Goal: Find contact information: Find contact information

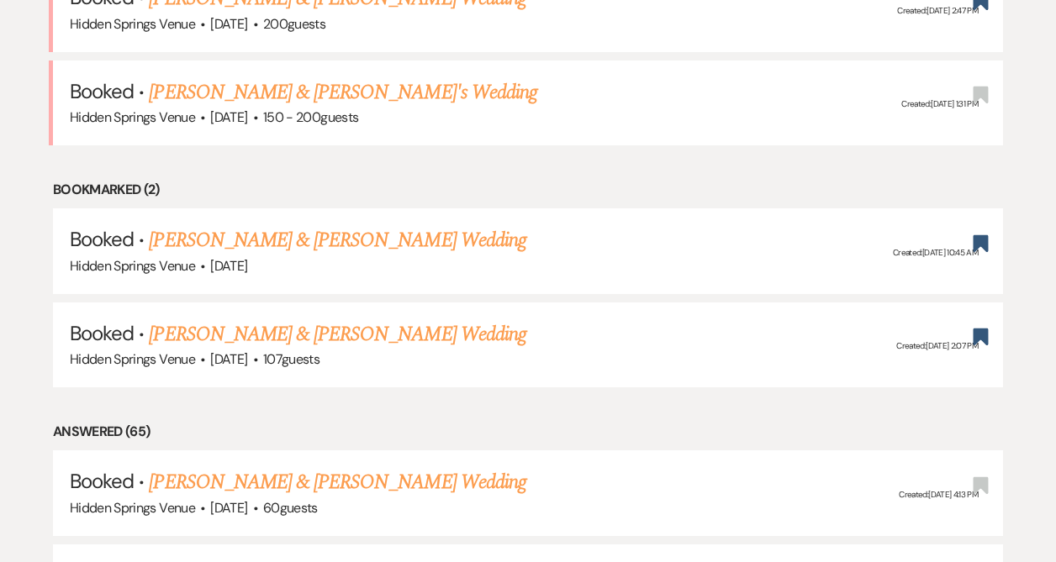
scroll to position [790, 0]
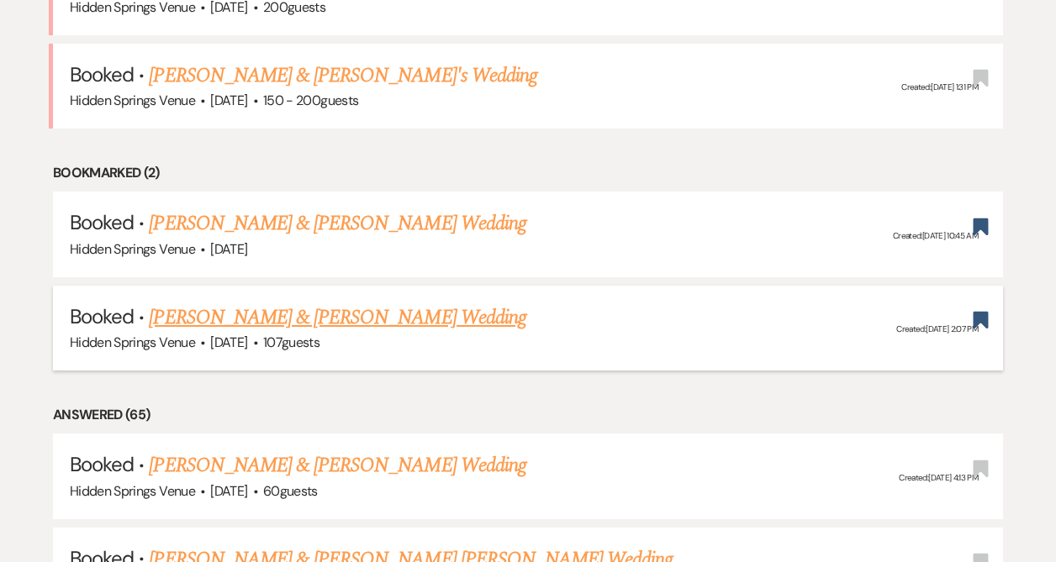
click at [421, 312] on link "[PERSON_NAME] & [PERSON_NAME] Wedding" at bounding box center [337, 318] width 377 height 30
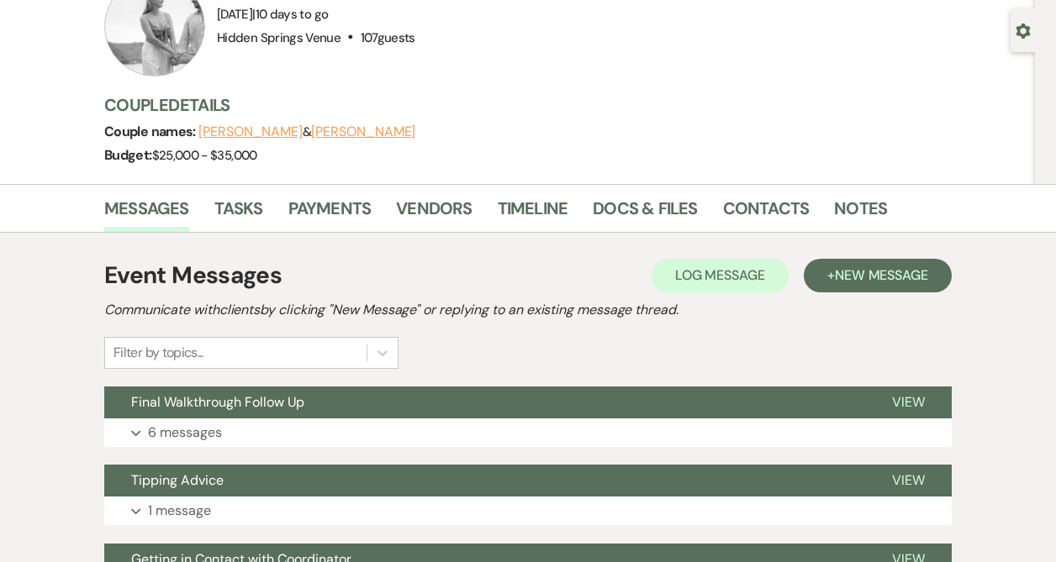
scroll to position [162, 0]
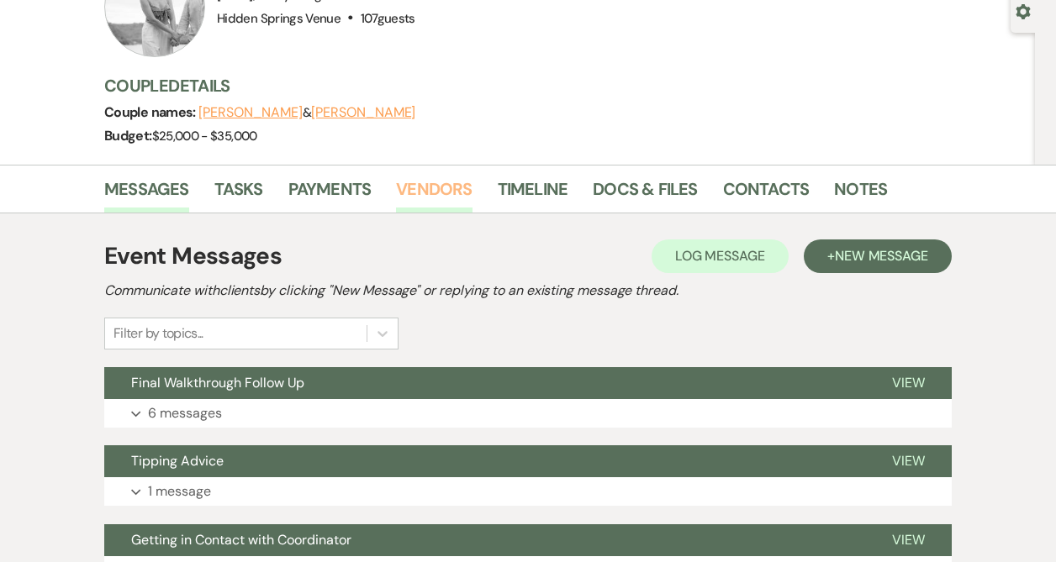
click at [441, 182] on link "Vendors" at bounding box center [434, 194] width 76 height 37
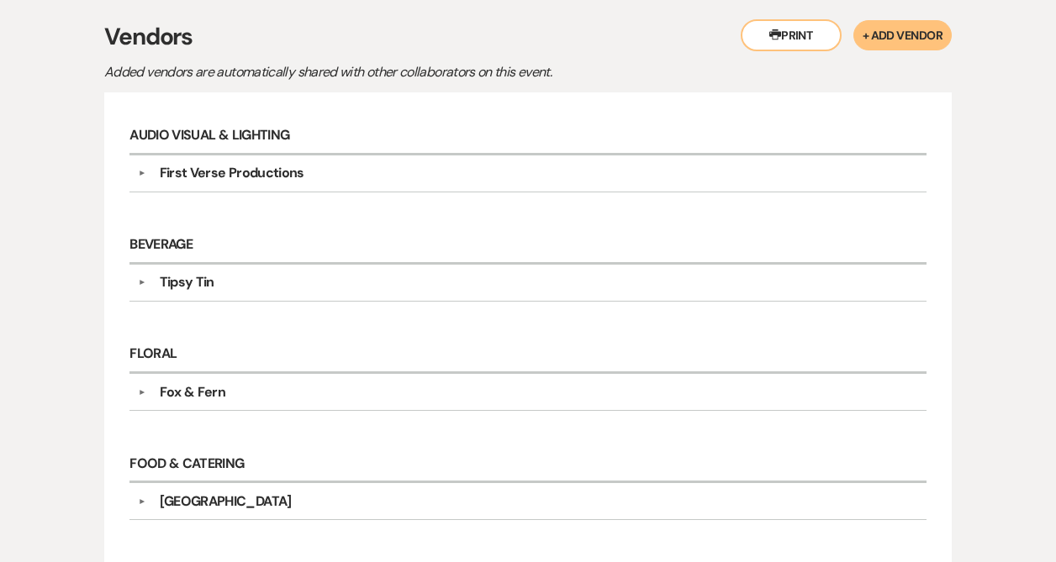
scroll to position [384, 0]
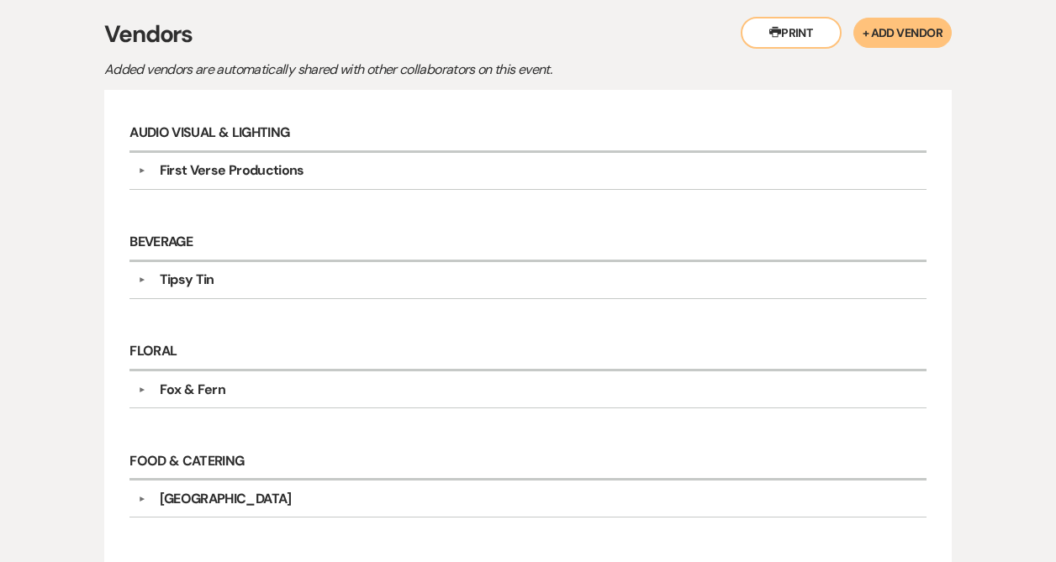
click at [812, 28] on button "Printer Print" at bounding box center [791, 33] width 101 height 32
click at [239, 174] on div "First Verse Productions" at bounding box center [232, 171] width 145 height 20
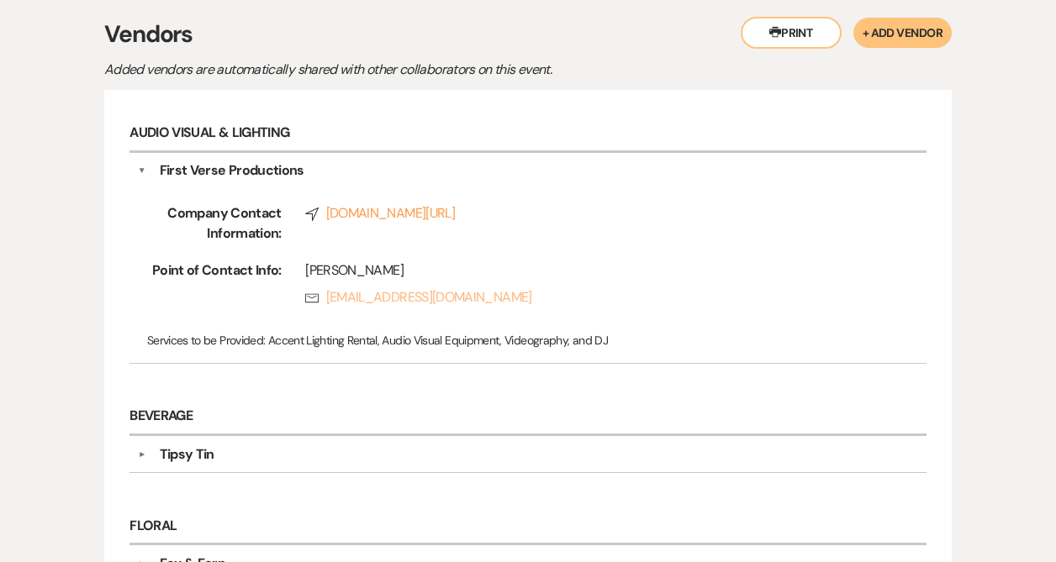
copy link "[EMAIL_ADDRESS][DOMAIN_NAME]"
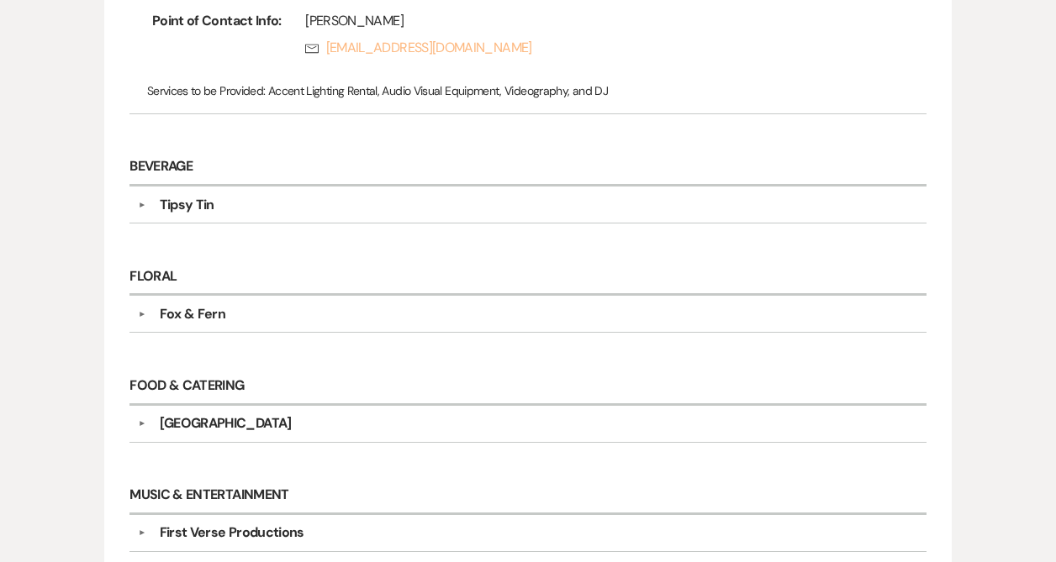
scroll to position [652, 0]
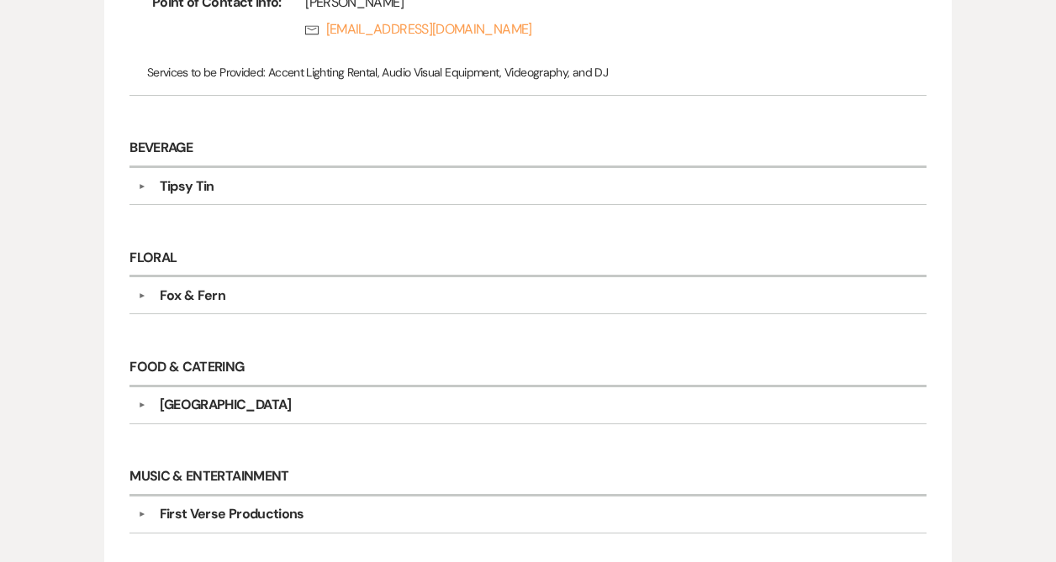
click at [197, 188] on div "Tipsy Tin" at bounding box center [187, 187] width 55 height 20
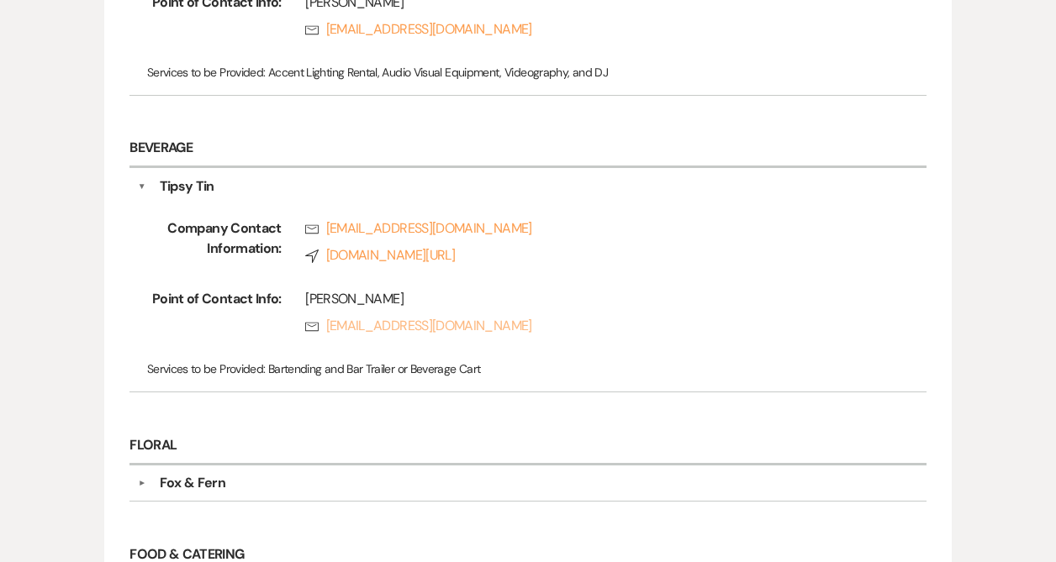
copy link "[EMAIL_ADDRESS][DOMAIN_NAME]"
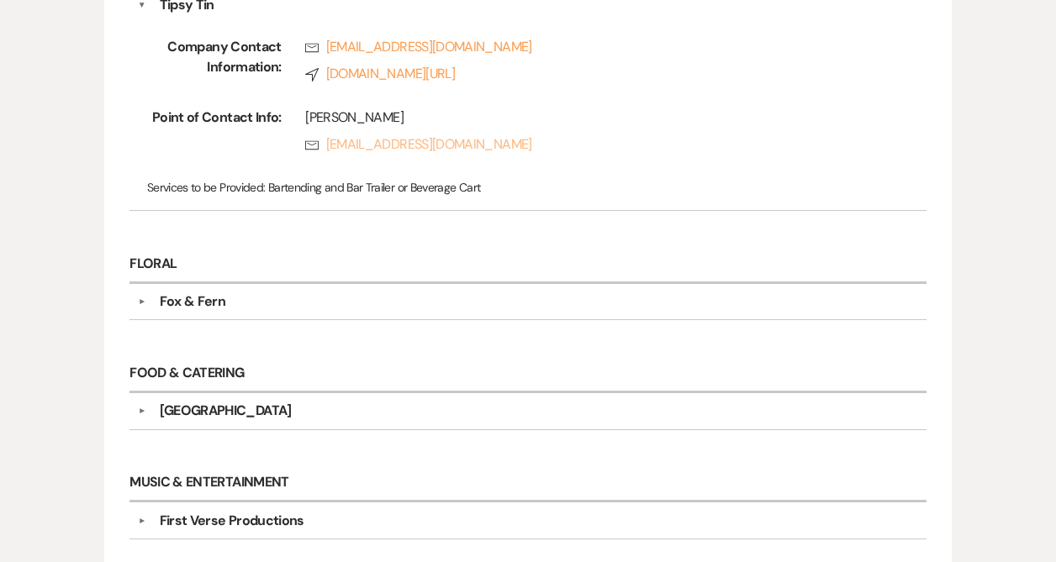
scroll to position [836, 0]
click at [304, 303] on div "Fox & Fern" at bounding box center [532, 300] width 773 height 20
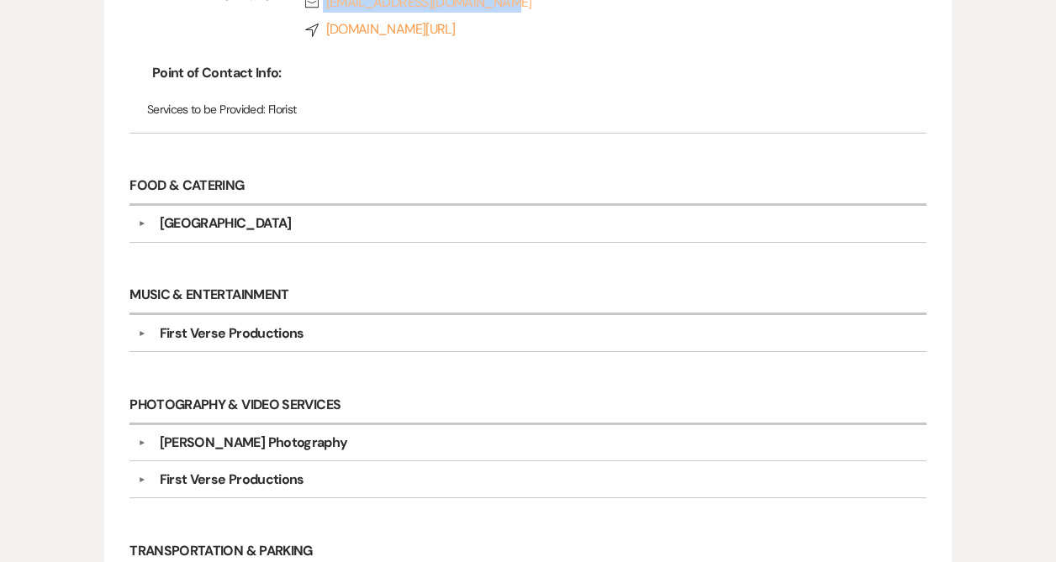
scroll to position [1231, 0]
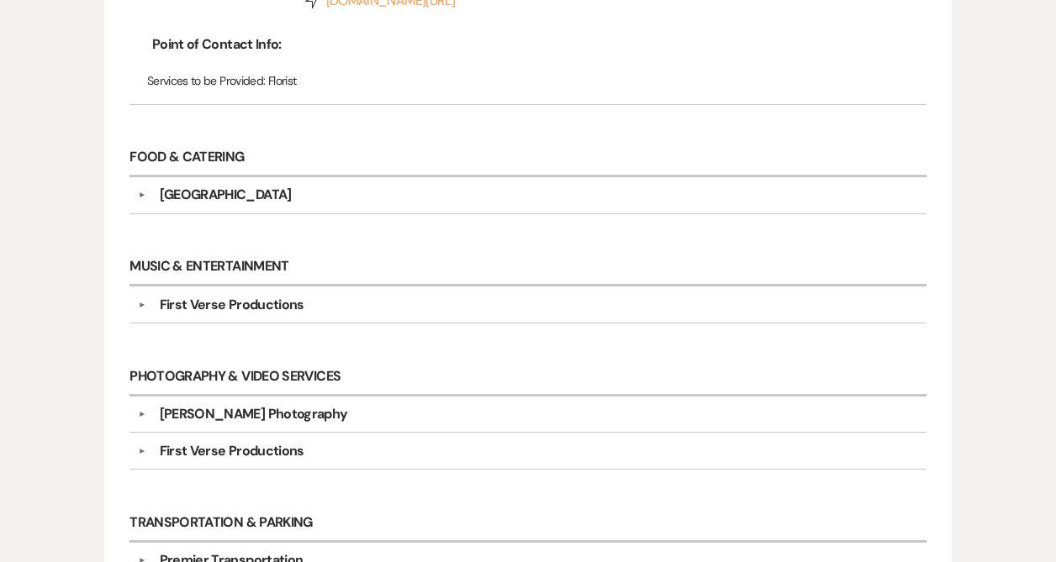
click at [211, 195] on div "[GEOGRAPHIC_DATA]" at bounding box center [226, 195] width 132 height 20
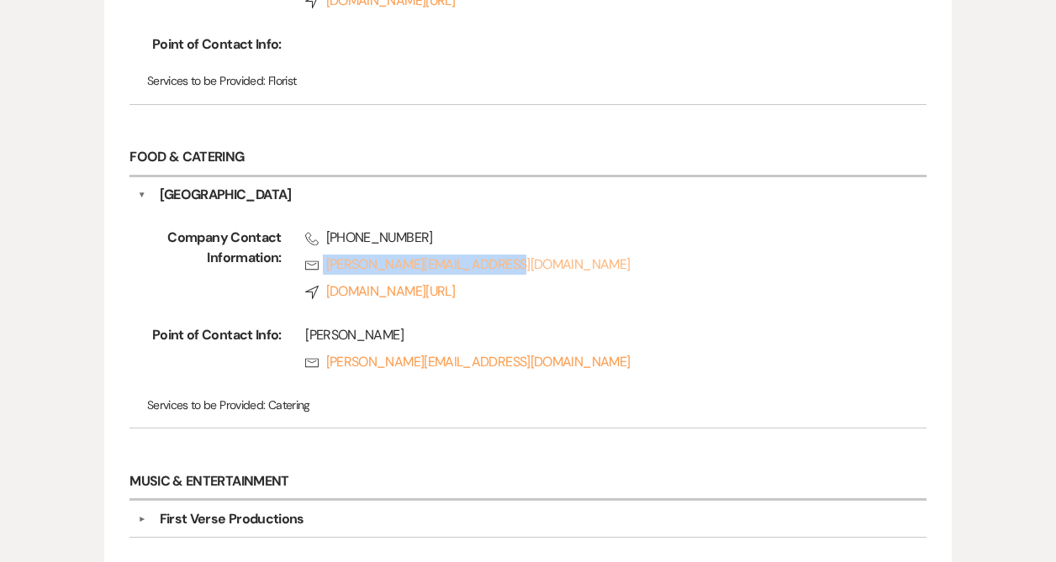
copy link "[PERSON_NAME][EMAIL_ADDRESS][DOMAIN_NAME]"
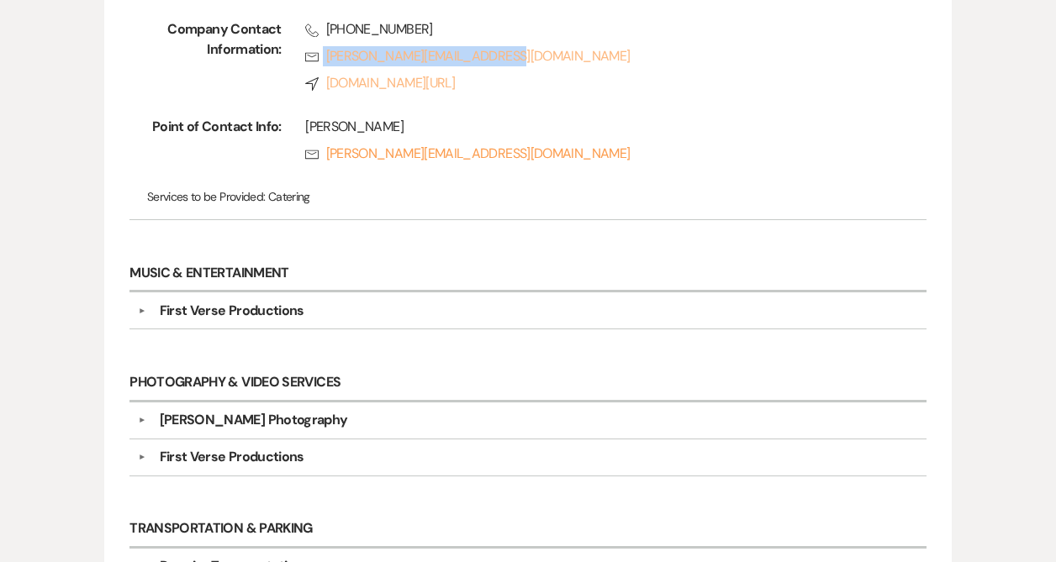
scroll to position [1440, 0]
click at [288, 300] on div "First Verse Productions" at bounding box center [232, 310] width 145 height 20
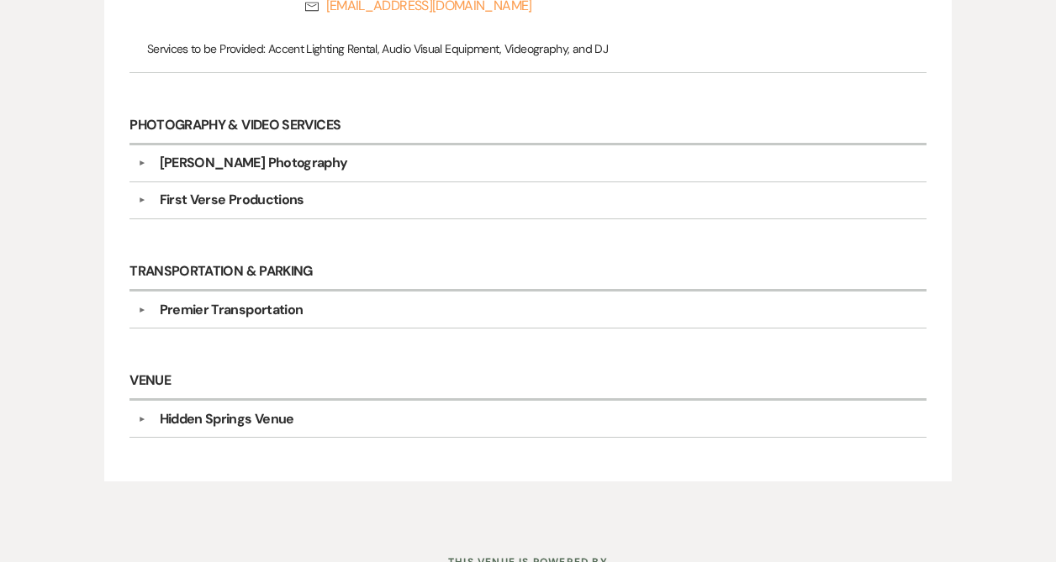
scroll to position [1872, 0]
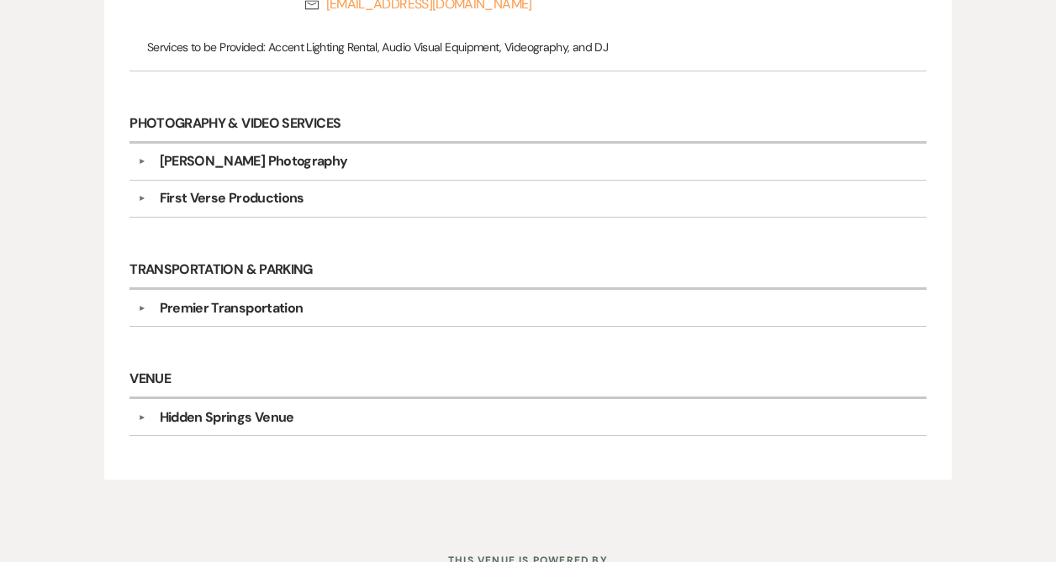
click at [292, 151] on div "[PERSON_NAME] Photography" at bounding box center [254, 161] width 188 height 20
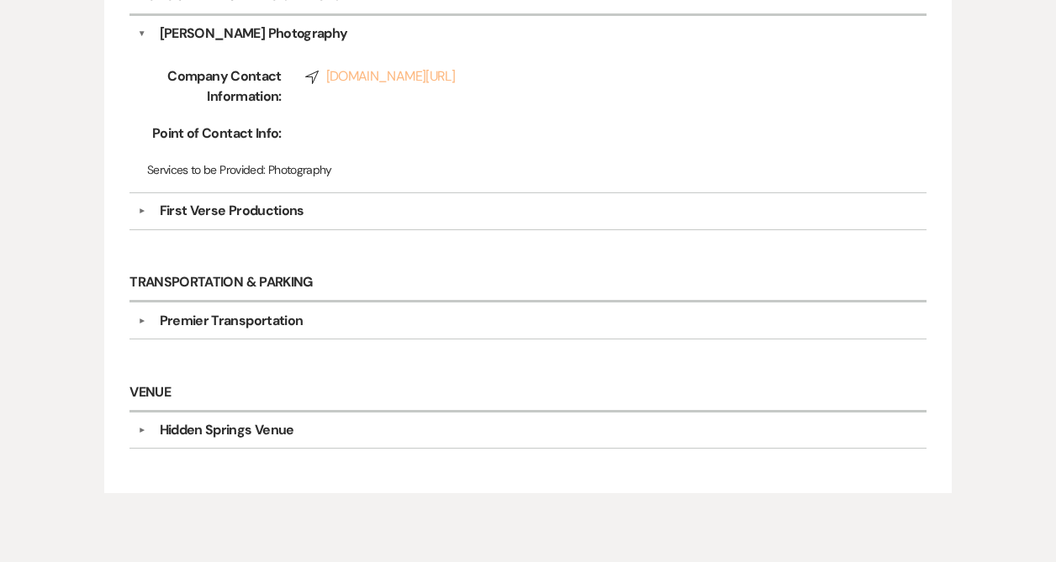
scroll to position [2019, 0]
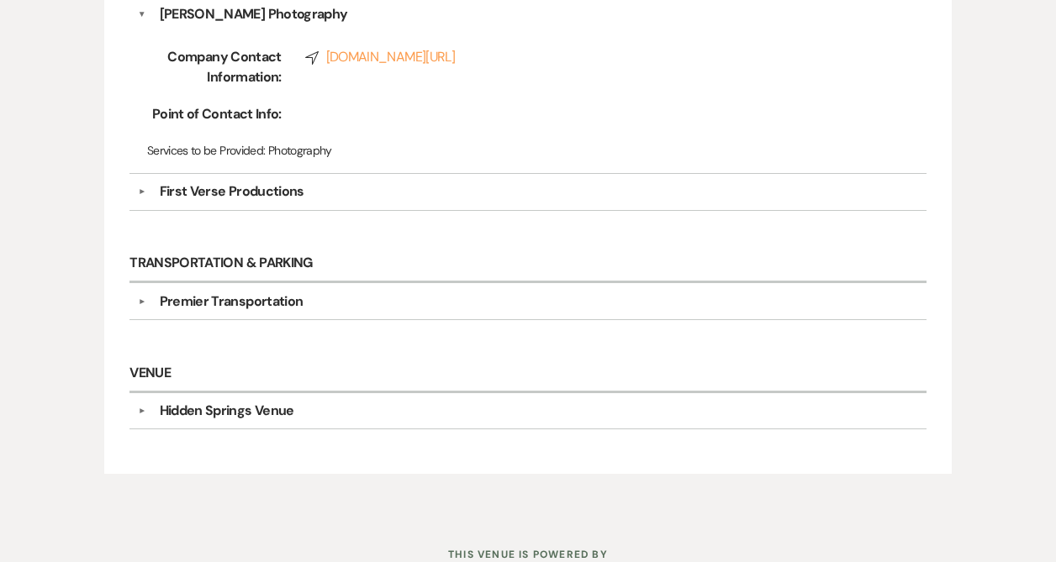
click at [245, 303] on div "▼ Premier Transportation Company Contact Information: Phone [PHONE_NUMBER] Rsvp…" at bounding box center [527, 301] width 797 height 37
click at [249, 296] on div "Premier Transportation" at bounding box center [232, 302] width 144 height 20
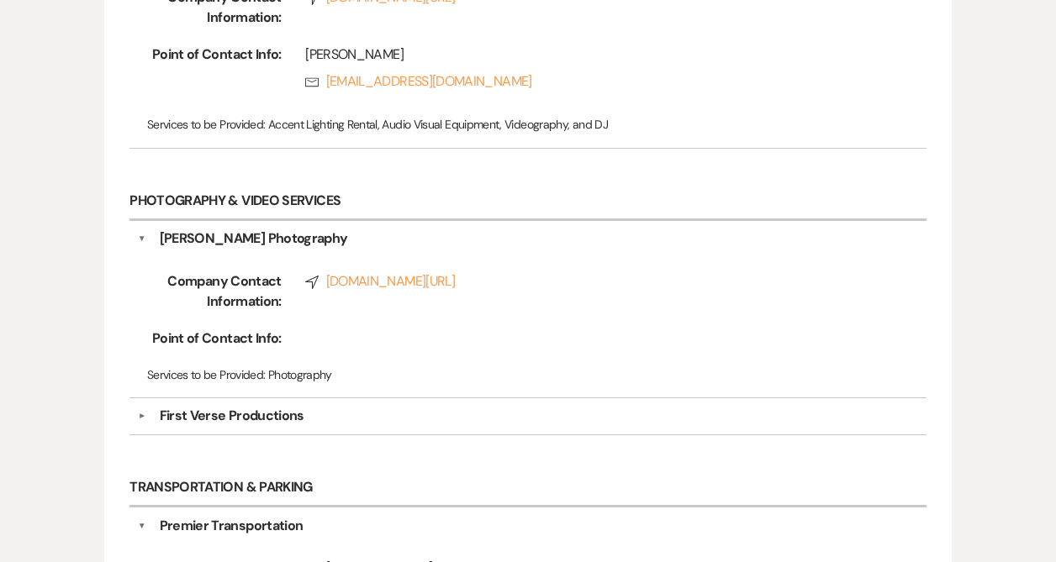
scroll to position [1792, 0]
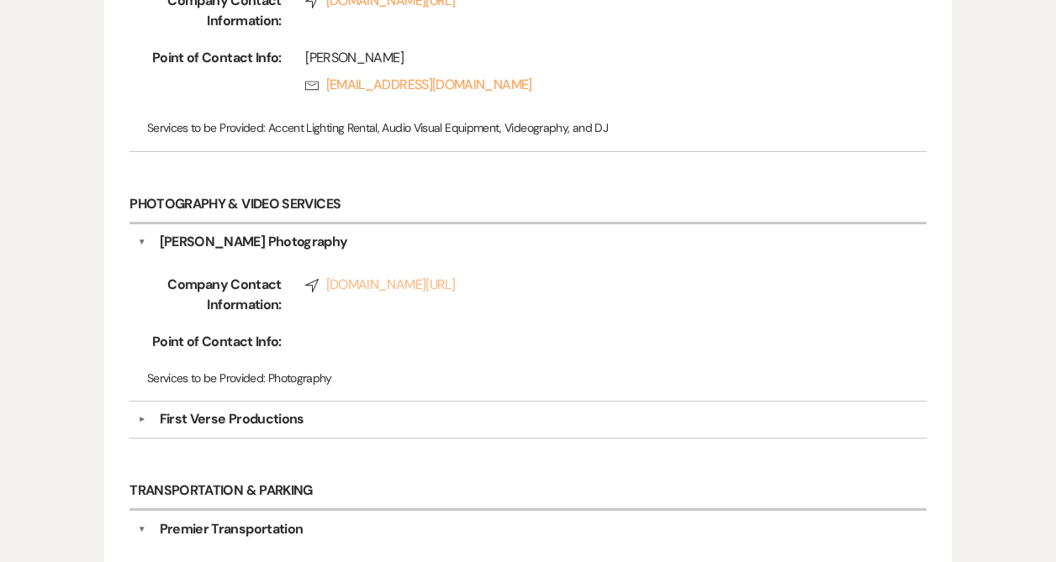
click at [359, 278] on link "Compass [DOMAIN_NAME][URL]" at bounding box center [591, 285] width 573 height 20
